Goal: Transaction & Acquisition: Download file/media

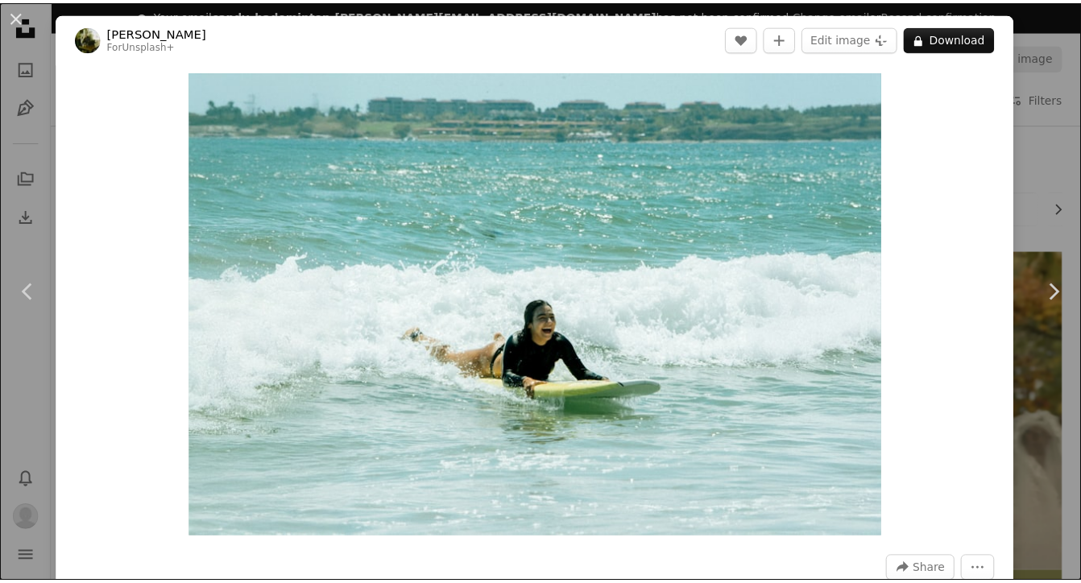
scroll to position [3720, 0]
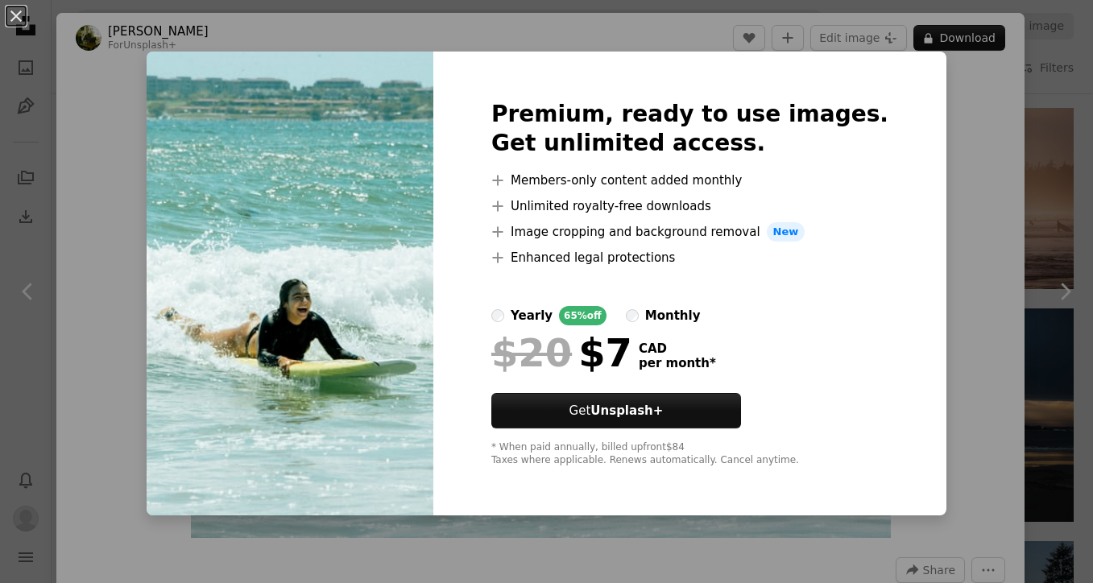
click at [978, 94] on div "An X shape Premium, ready to use images. Get unlimited access. A plus sign Memb…" at bounding box center [546, 291] width 1093 height 583
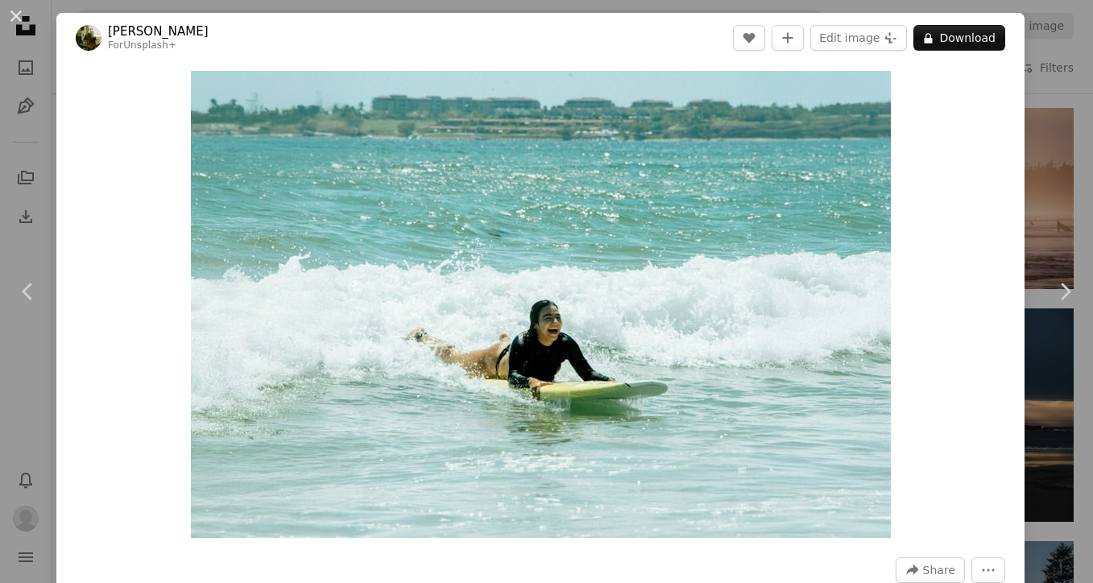
click at [1058, 110] on div "An X shape Chevron left Chevron right [PERSON_NAME] For Unsplash+ A heart A plu…" at bounding box center [546, 291] width 1093 height 583
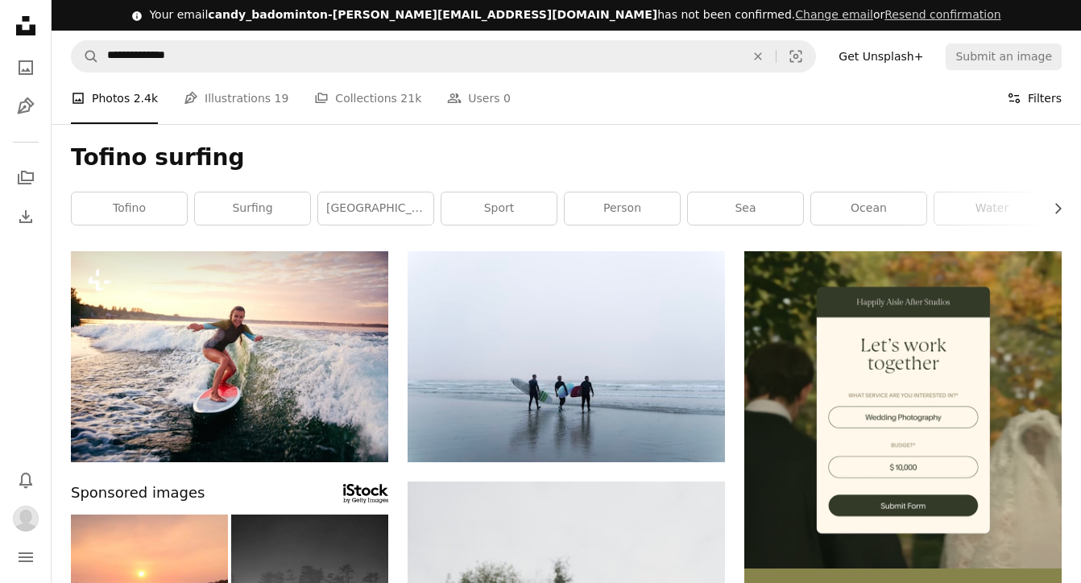
click at [1044, 92] on button "Filters Filters" at bounding box center [1034, 98] width 55 height 52
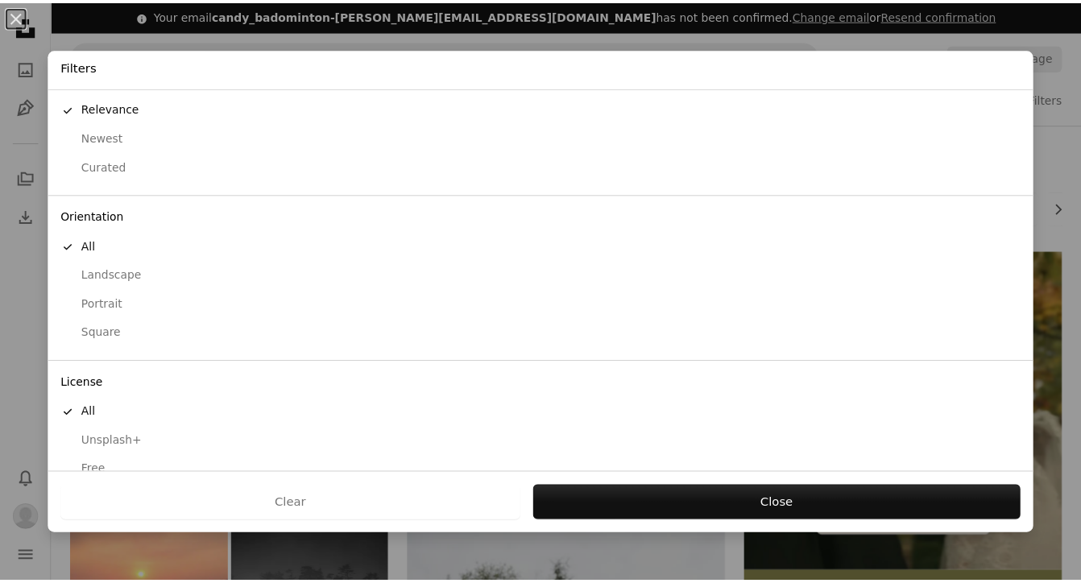
scroll to position [56, 0]
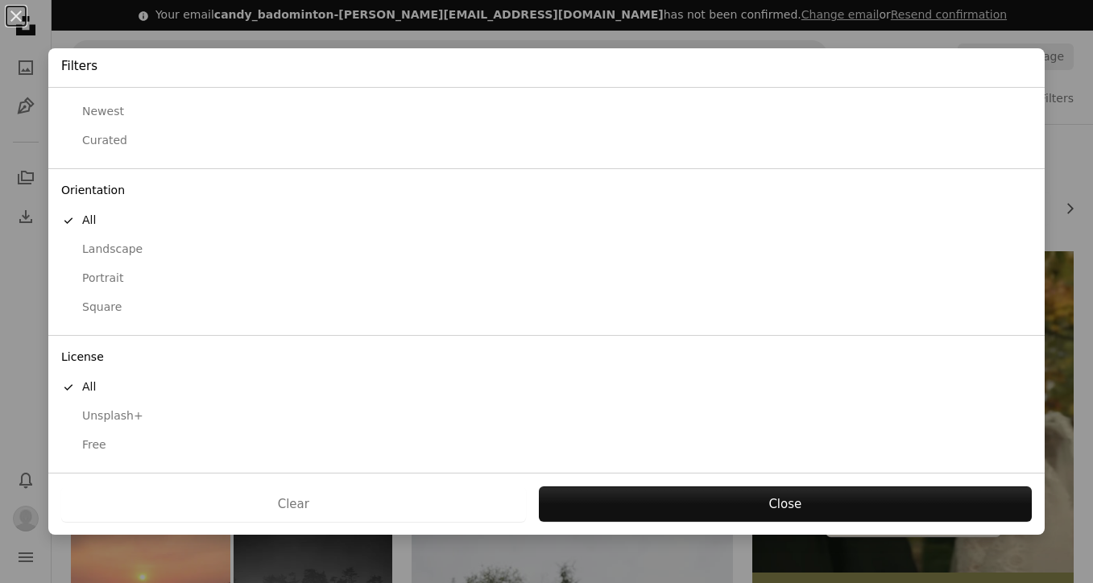
click at [90, 442] on div "Free" at bounding box center [546, 445] width 971 height 16
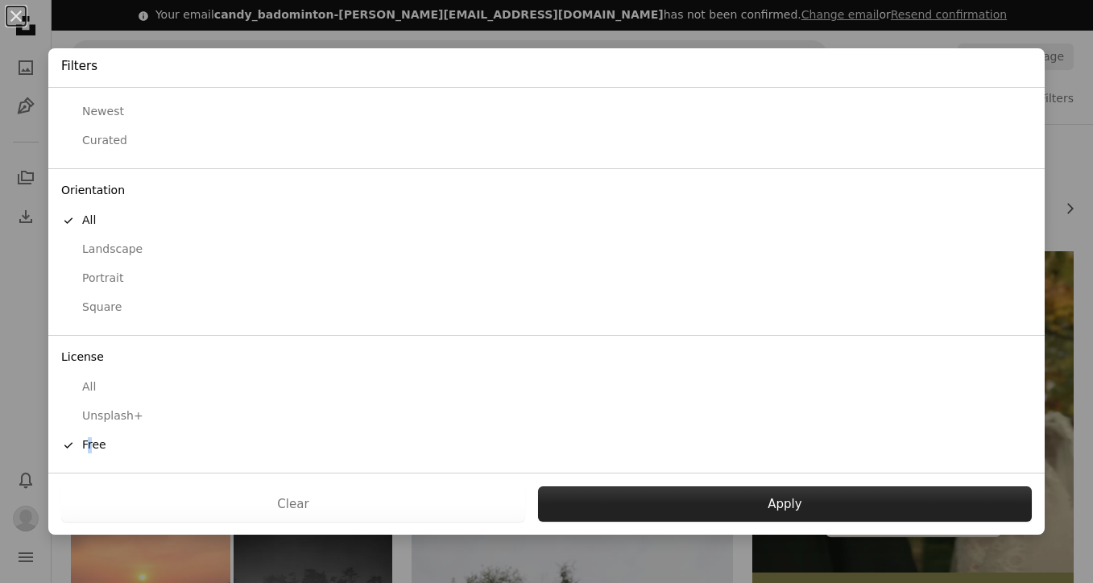
click at [603, 495] on button "Apply" at bounding box center [785, 503] width 494 height 35
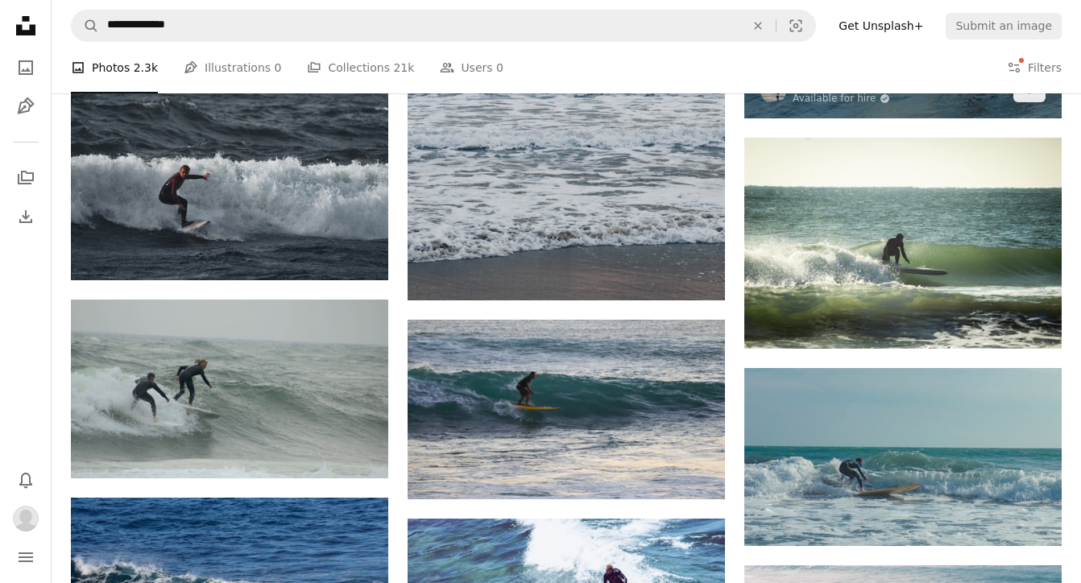
scroll to position [17602, 0]
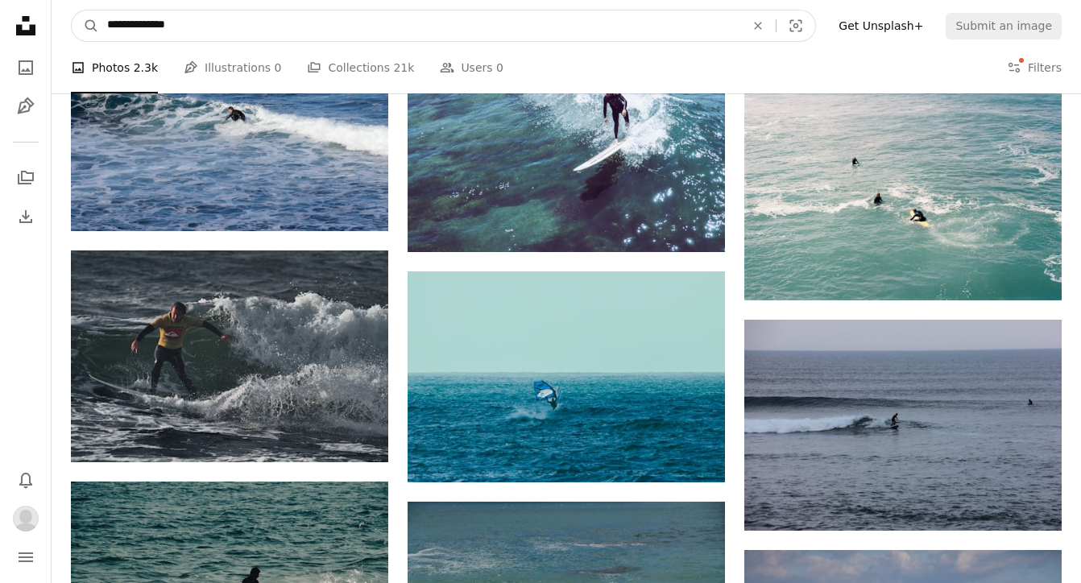
click at [164, 30] on input "**********" at bounding box center [419, 25] width 641 height 31
type input "**********"
click button "A magnifying glass" at bounding box center [85, 25] width 27 height 31
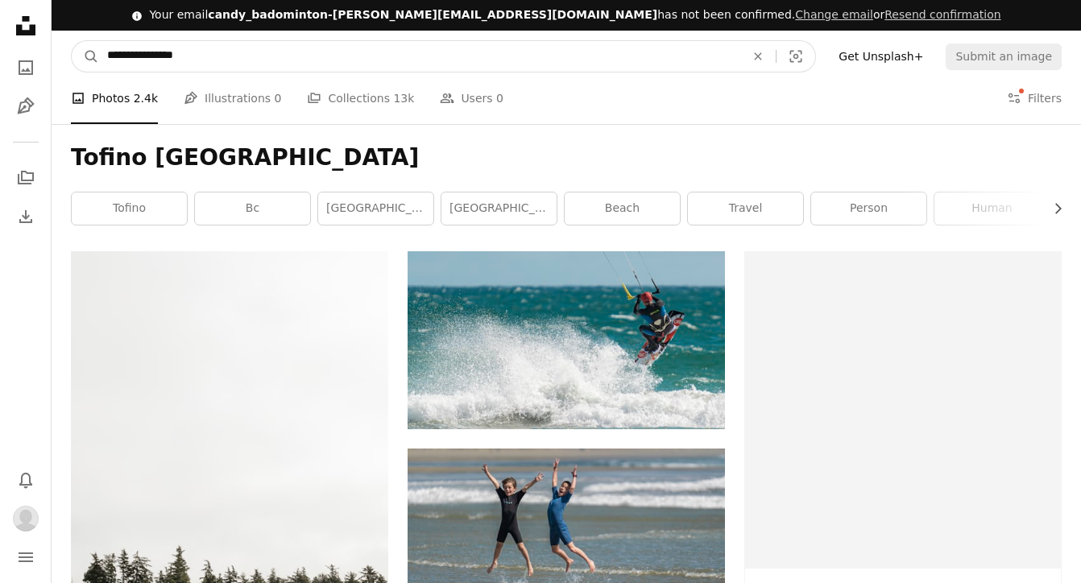
click at [173, 60] on input "**********" at bounding box center [419, 56] width 641 height 31
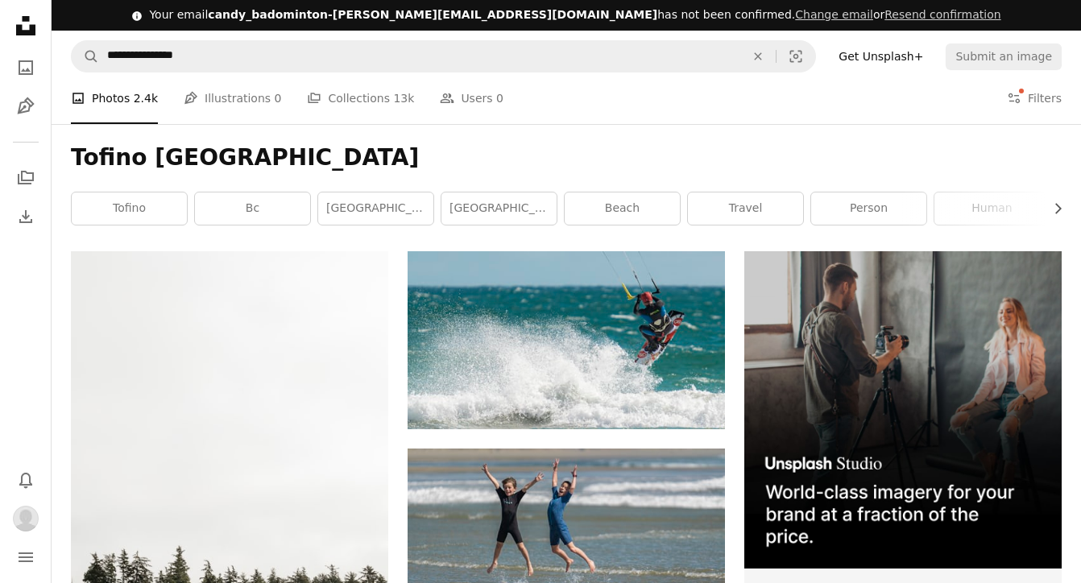
click at [578, 151] on h1 "Tofino [GEOGRAPHIC_DATA]" at bounding box center [566, 157] width 991 height 29
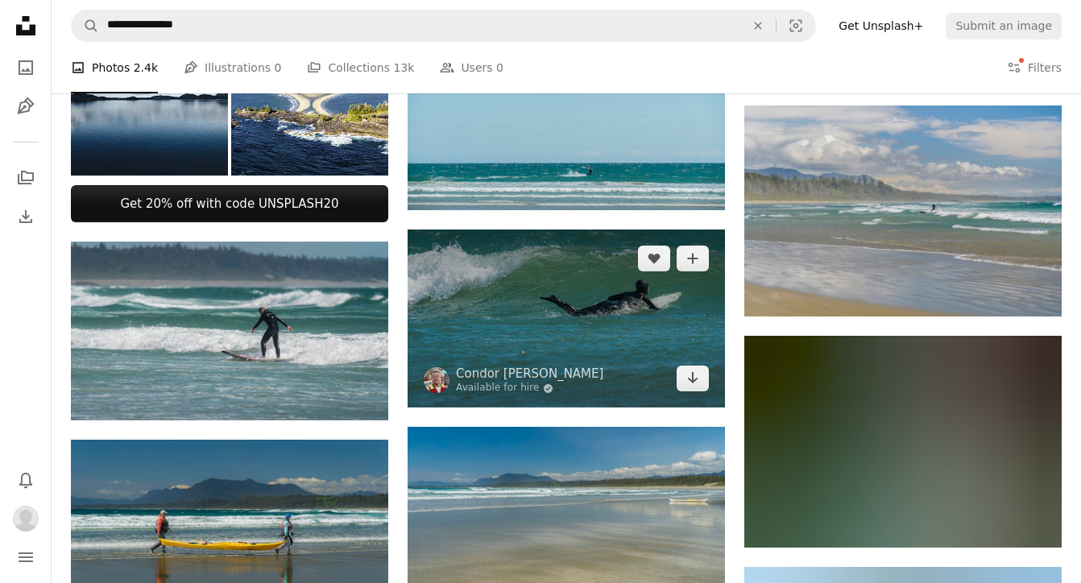
scroll to position [1008, 0]
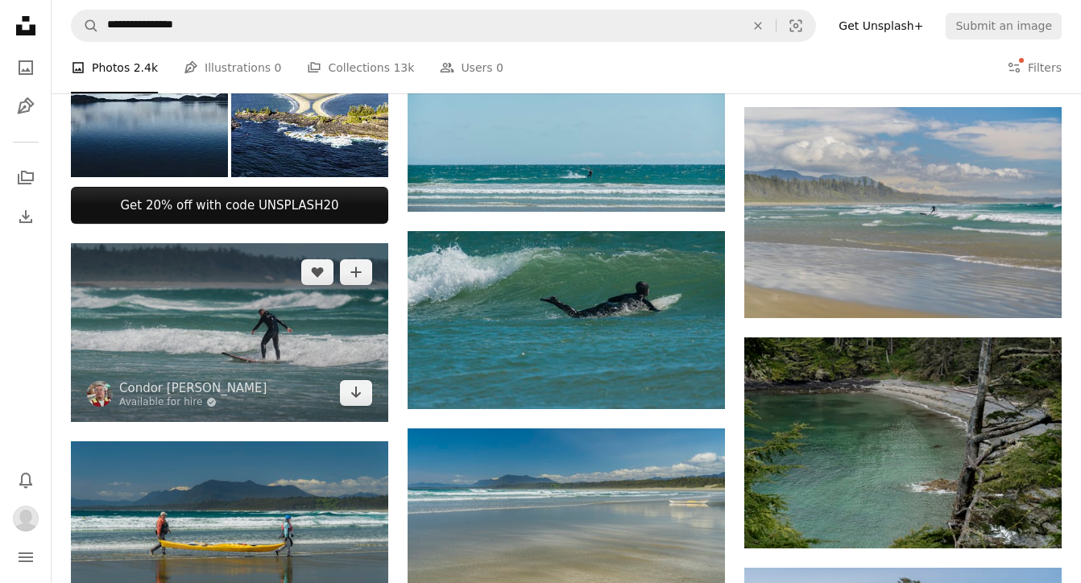
click at [275, 310] on img at bounding box center [229, 332] width 317 height 178
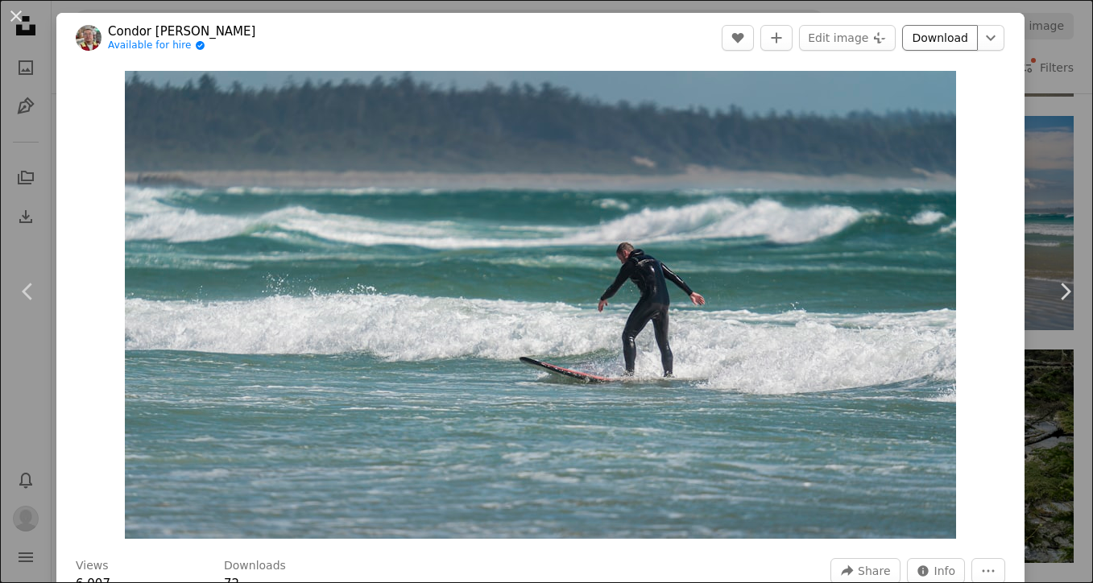
click at [933, 37] on link "Download" at bounding box center [940, 38] width 76 height 26
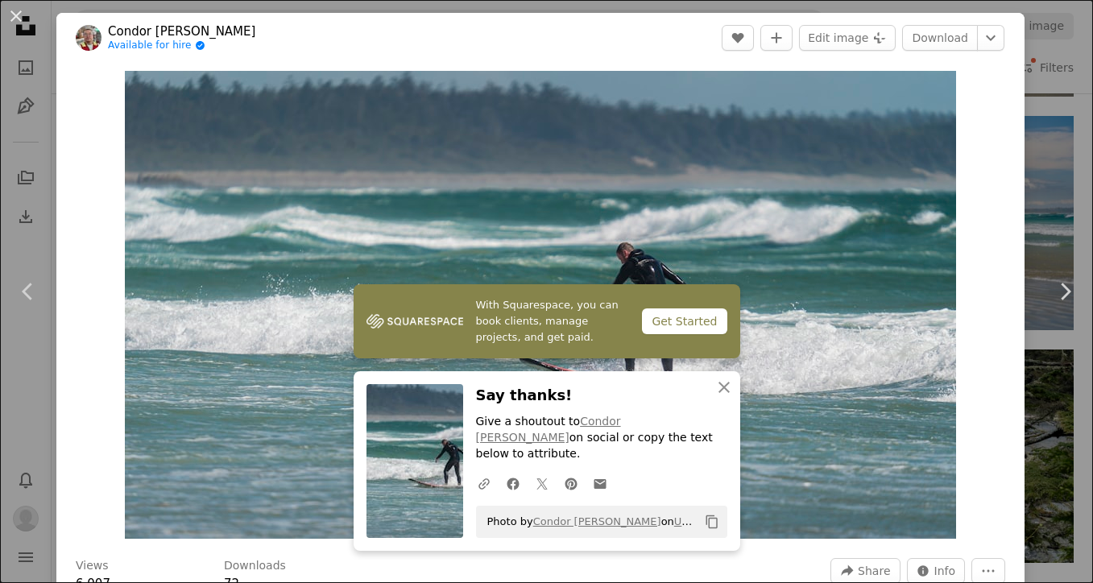
click at [1040, 209] on div "An X shape Chevron left Chevron right Condor Wei Available for hire A checkmark…" at bounding box center [546, 291] width 1093 height 583
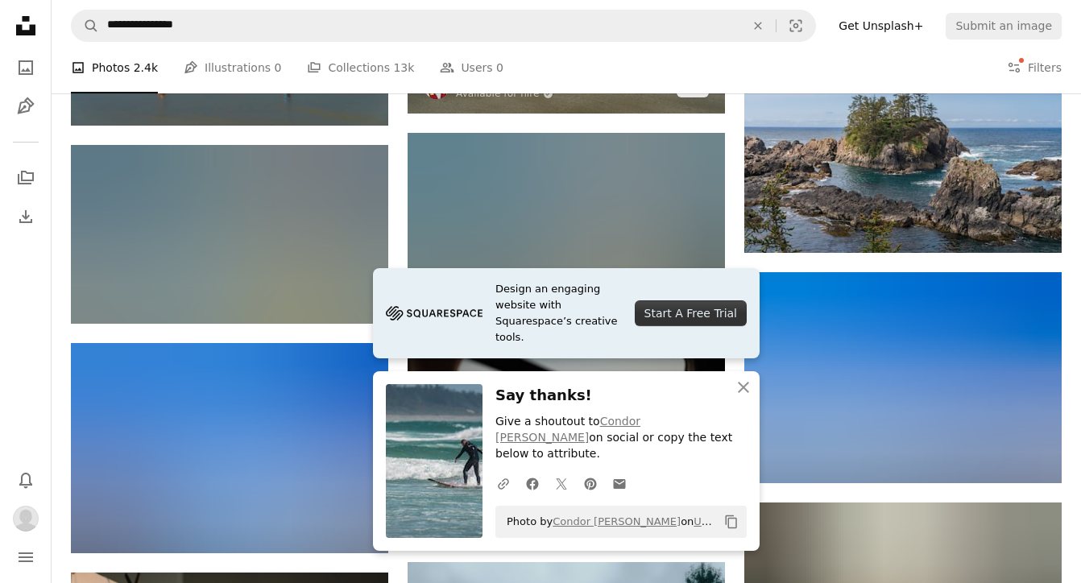
scroll to position [1507, 0]
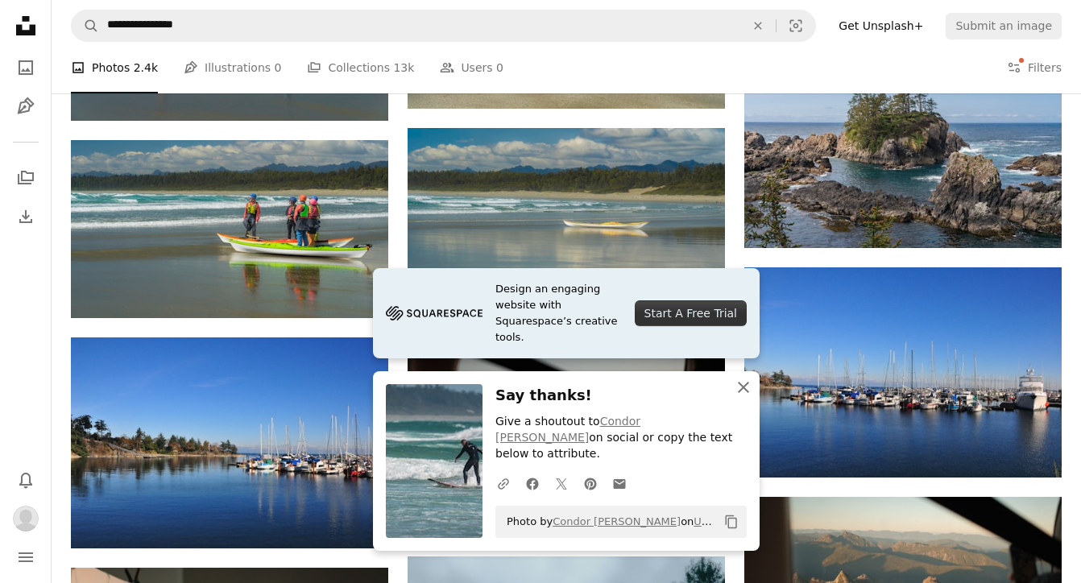
click at [742, 397] on icon "An X shape" at bounding box center [743, 387] width 19 height 19
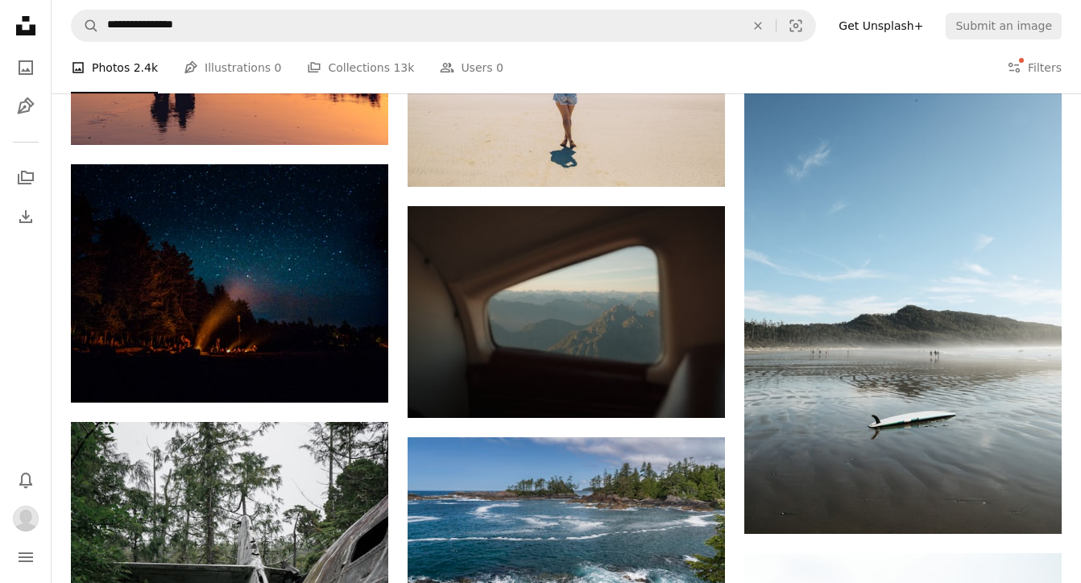
scroll to position [2772, 0]
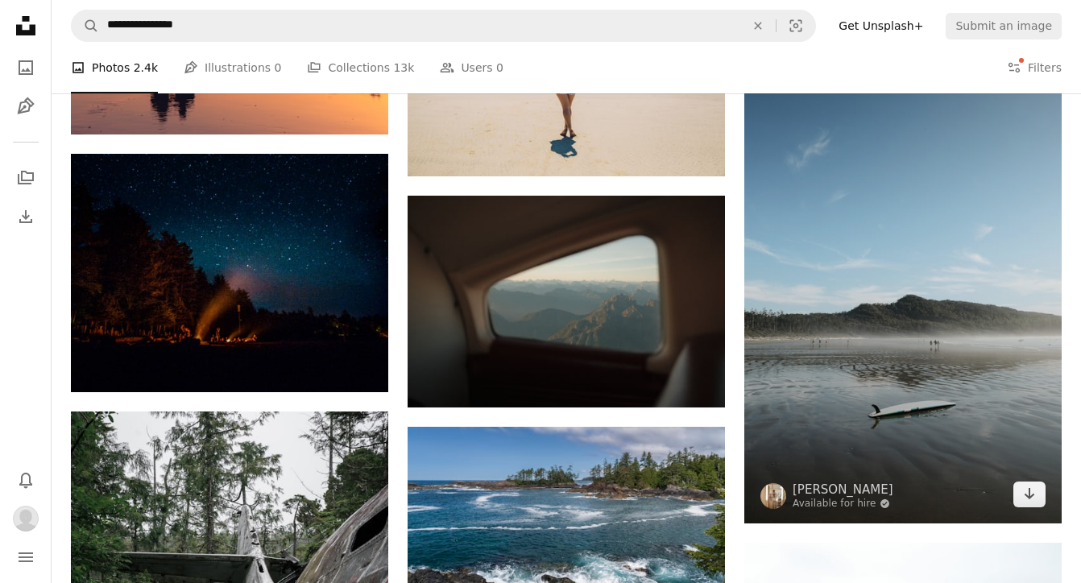
click at [844, 305] on img at bounding box center [902, 241] width 317 height 565
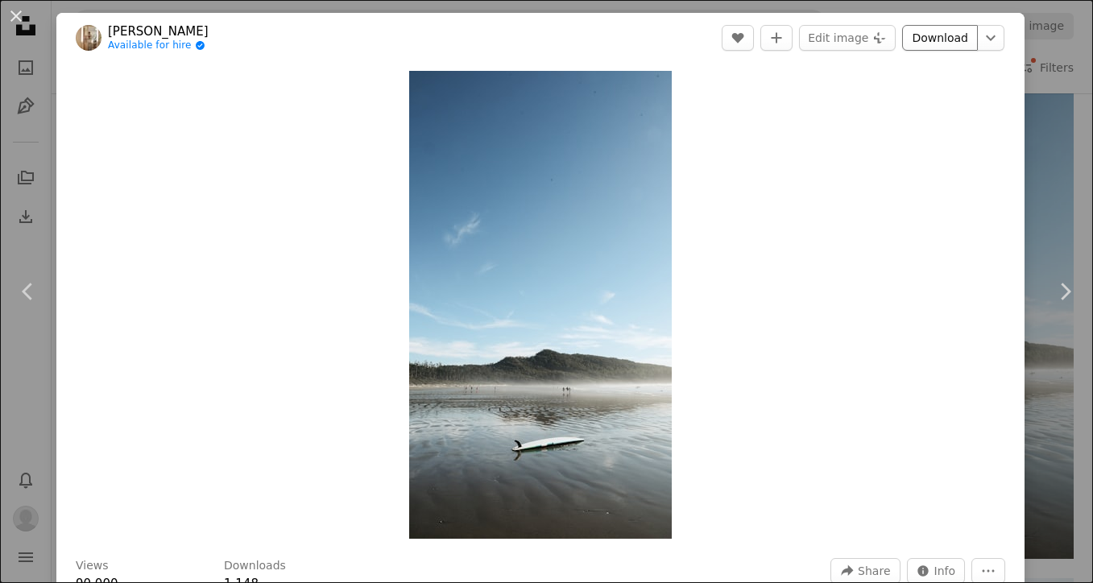
click at [913, 43] on link "Download" at bounding box center [940, 38] width 76 height 26
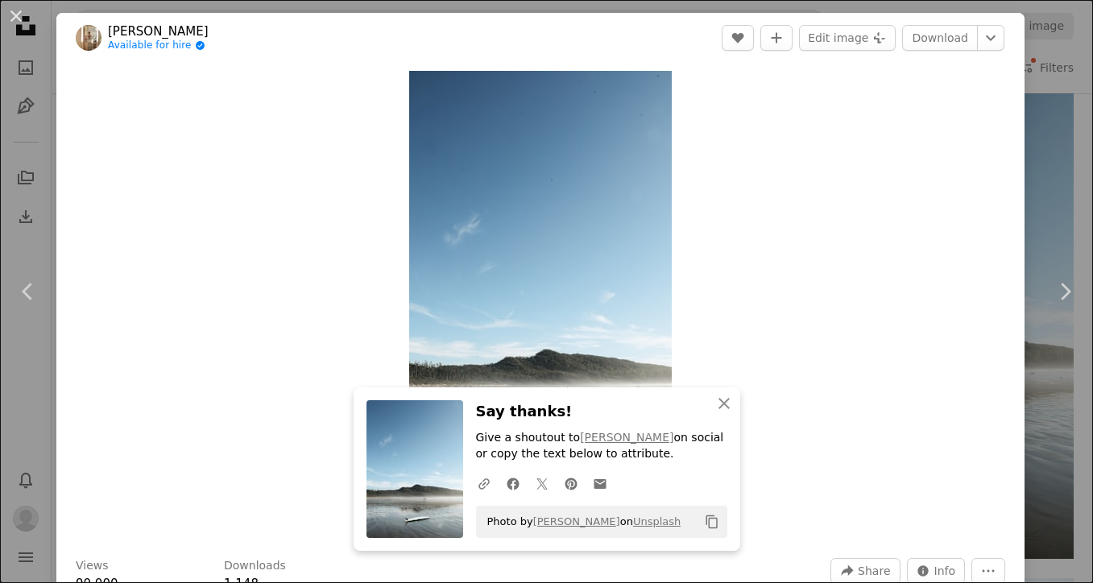
click at [1042, 110] on div "An X shape Chevron left Chevron right [PERSON_NAME] Available for hire A checkm…" at bounding box center [546, 291] width 1093 height 583
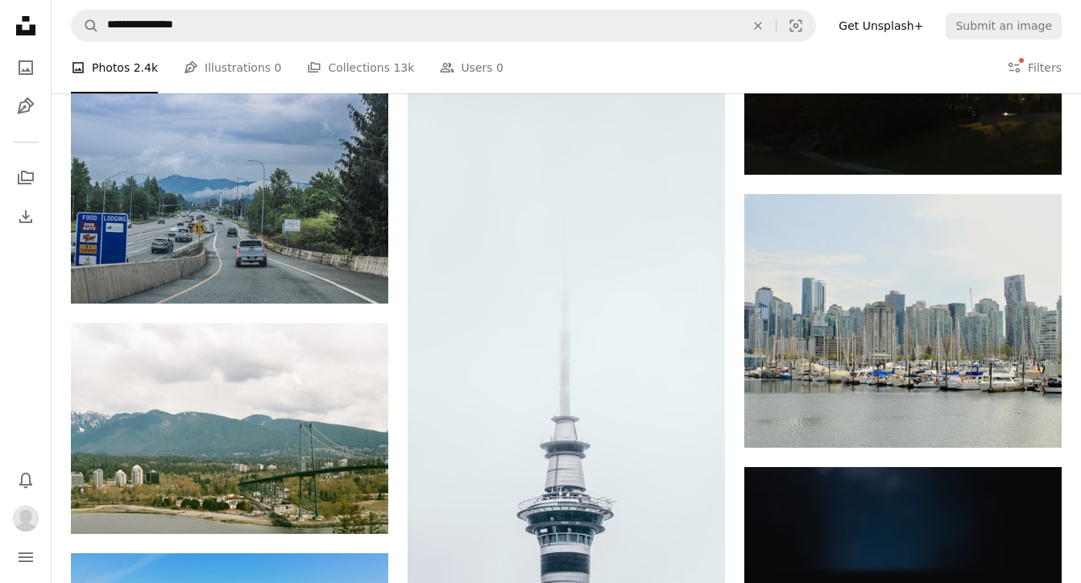
scroll to position [8770, 0]
